Goal: Find specific page/section: Find specific page/section

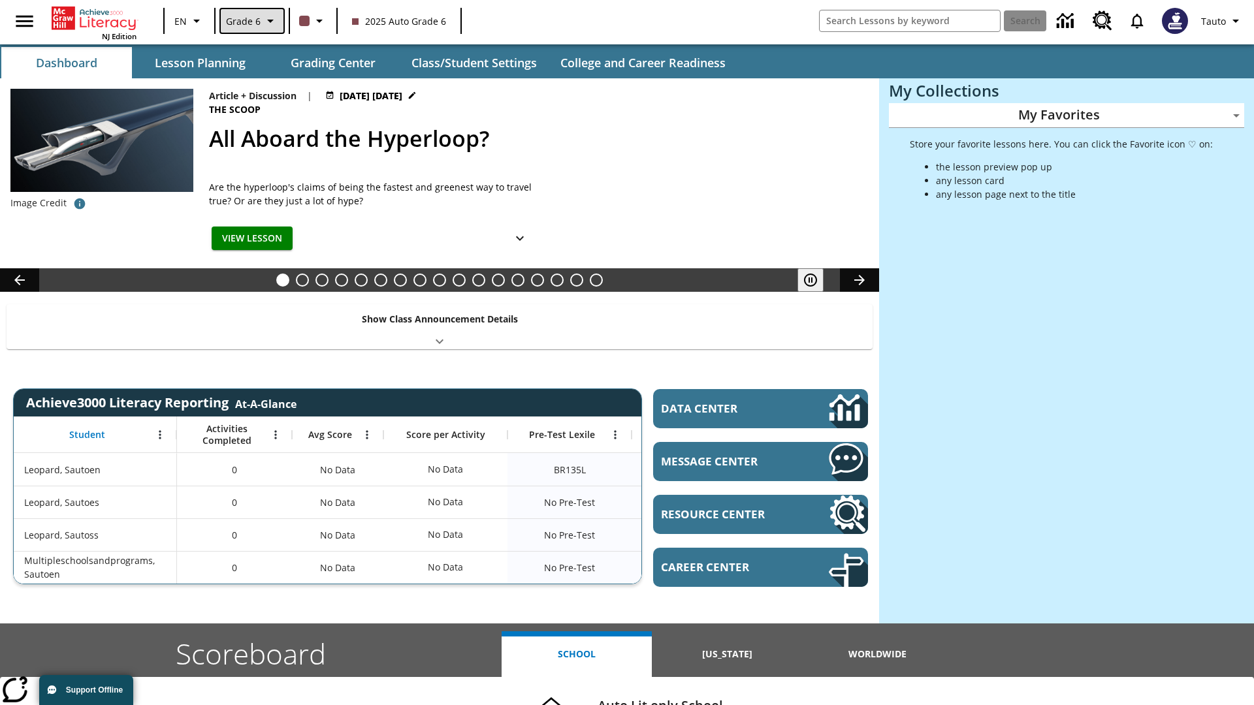
click at [251, 21] on span "Grade 6" at bounding box center [243, 21] width 35 height 14
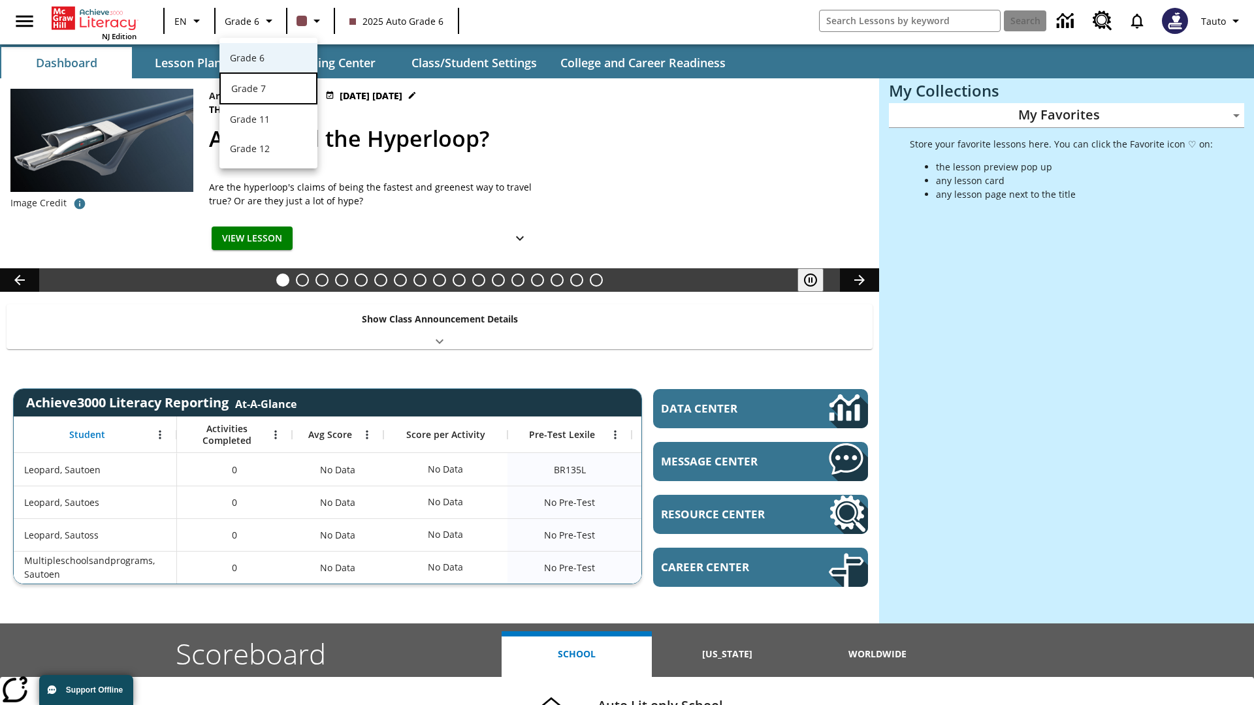
click at [268, 89] on div "Grade 7" at bounding box center [268, 89] width 74 height 14
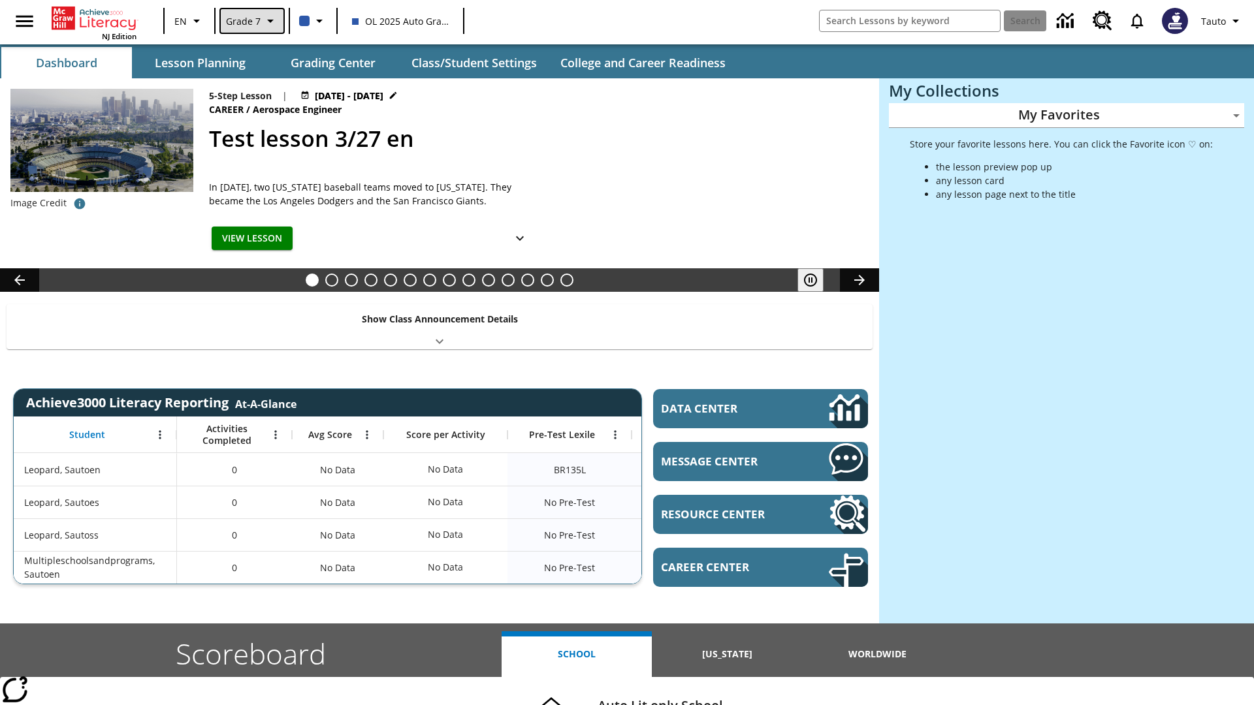
click at [251, 21] on span "Grade 7" at bounding box center [243, 21] width 35 height 14
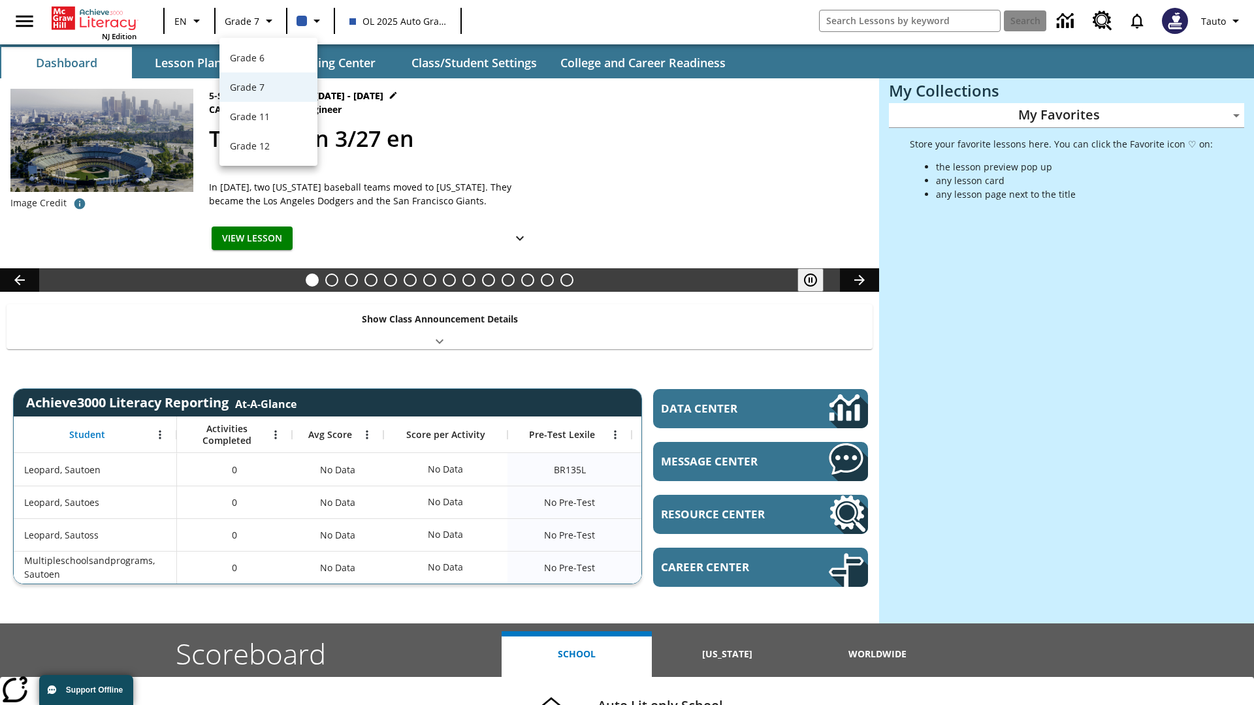
click at [627, 353] on div at bounding box center [627, 352] width 1254 height 705
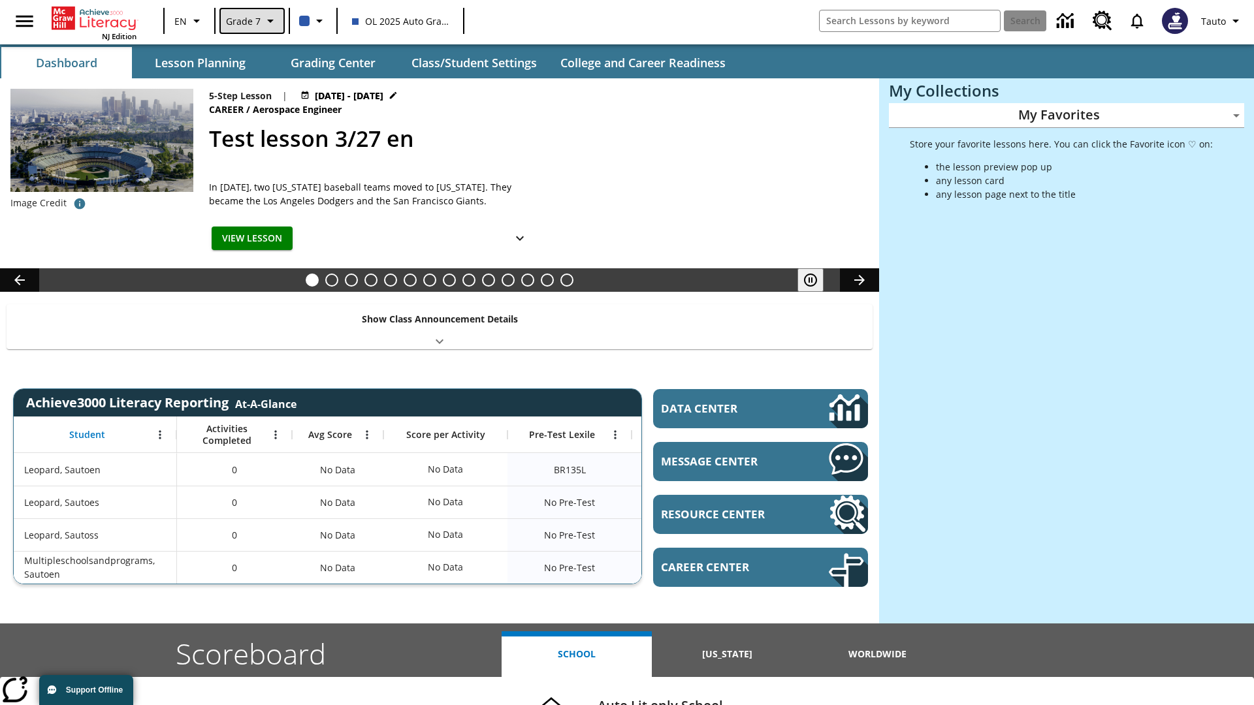
scroll to position [47, 0]
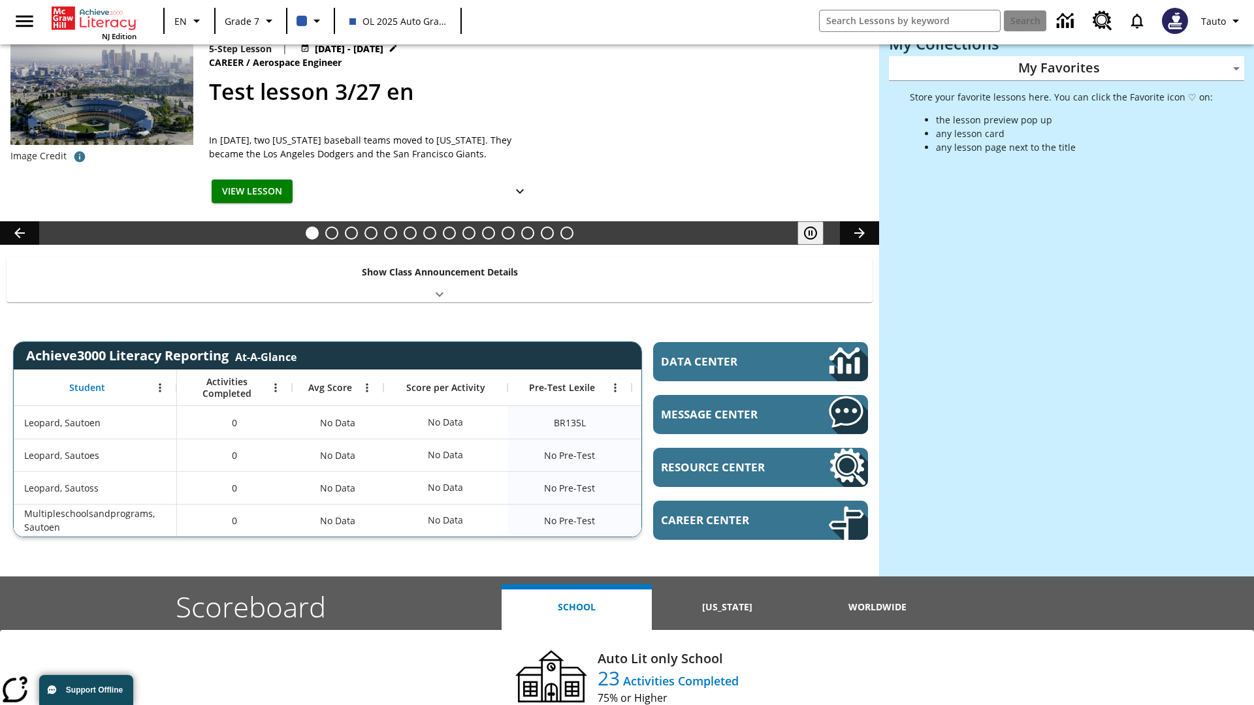
click at [200, 31] on button "Lesson Planning" at bounding box center [200, 15] width 131 height 31
